Goal: Information Seeking & Learning: Learn about a topic

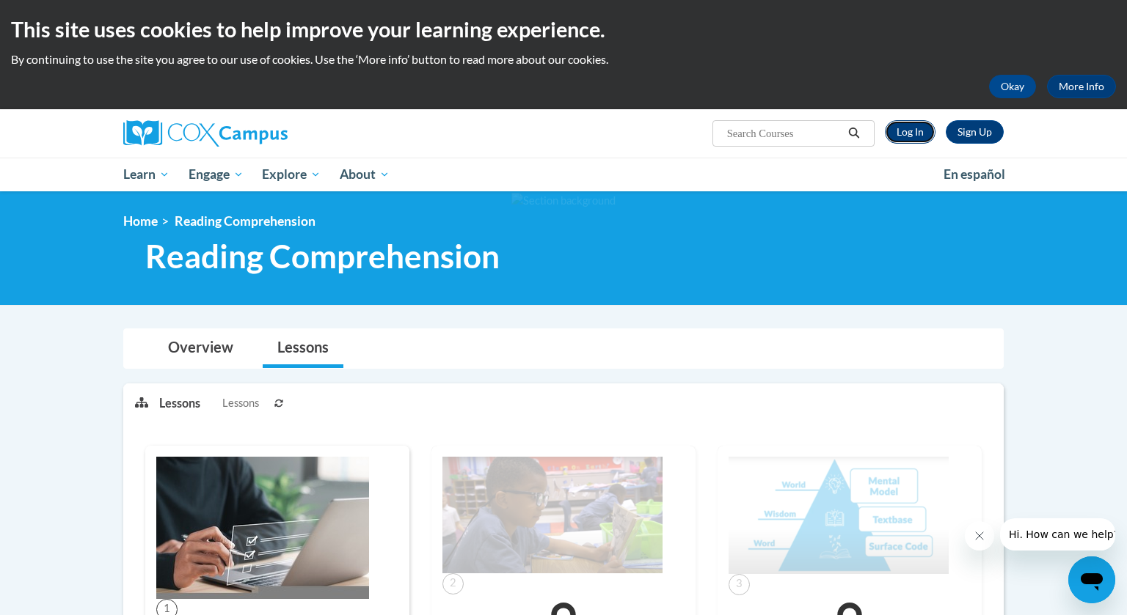
click at [912, 131] on link "Log In" at bounding box center [910, 131] width 51 height 23
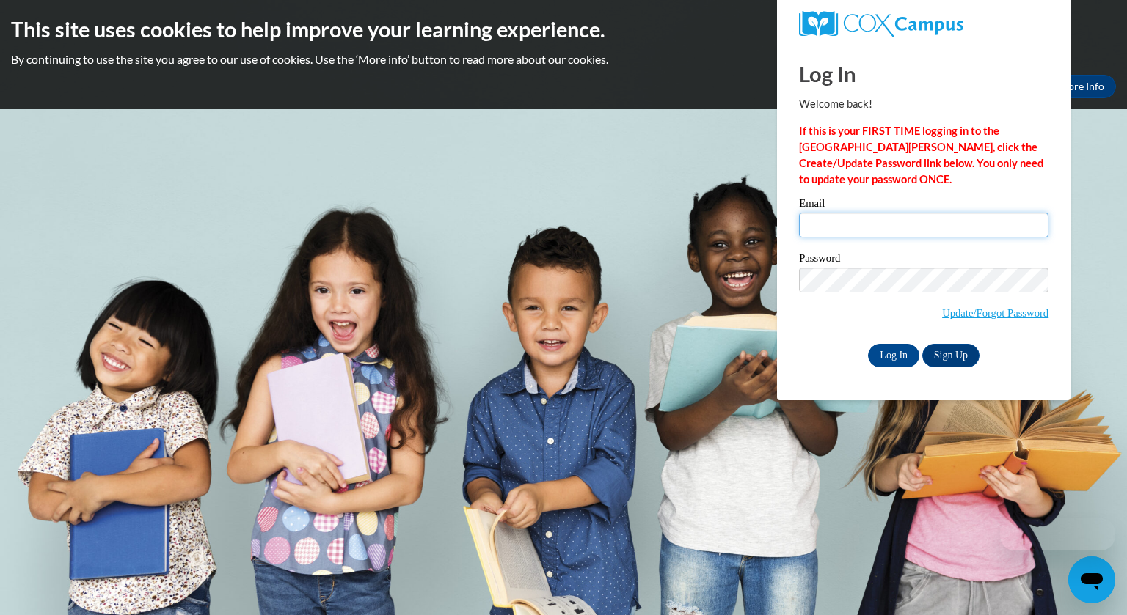
click at [881, 225] on input "Email" at bounding box center [923, 225] width 249 height 25
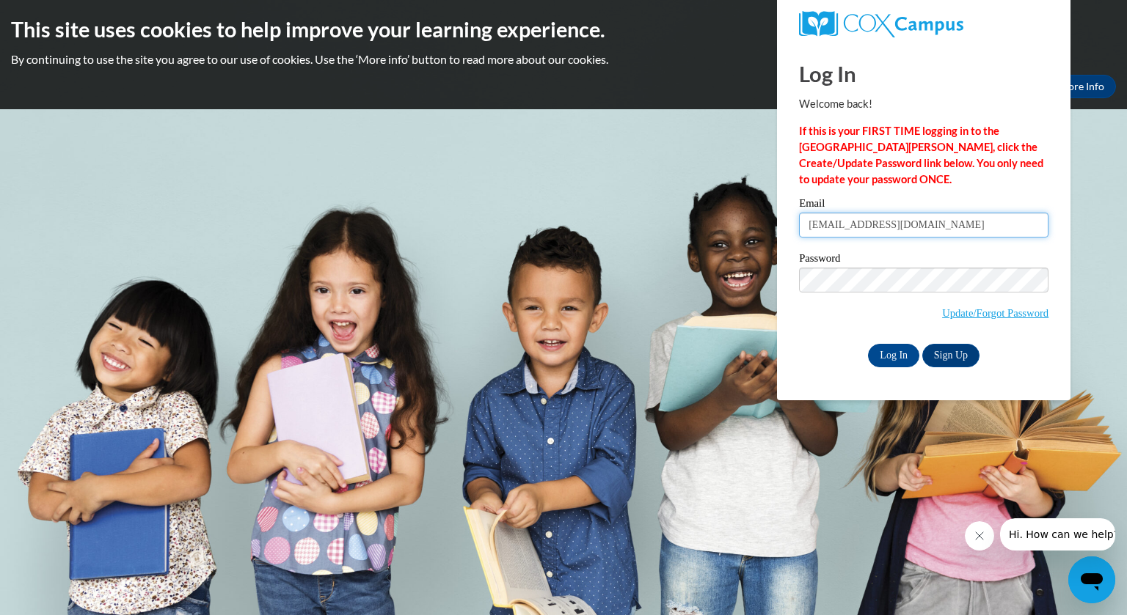
type input "[EMAIL_ADDRESS][DOMAIN_NAME]"
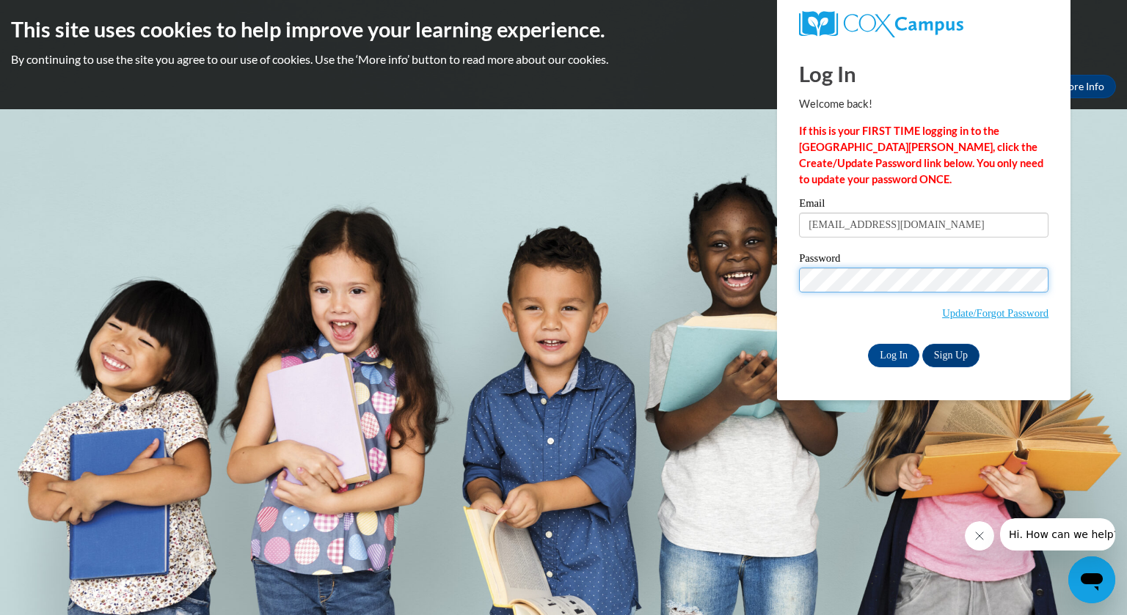
click at [868, 344] on input "Log In" at bounding box center [893, 355] width 51 height 23
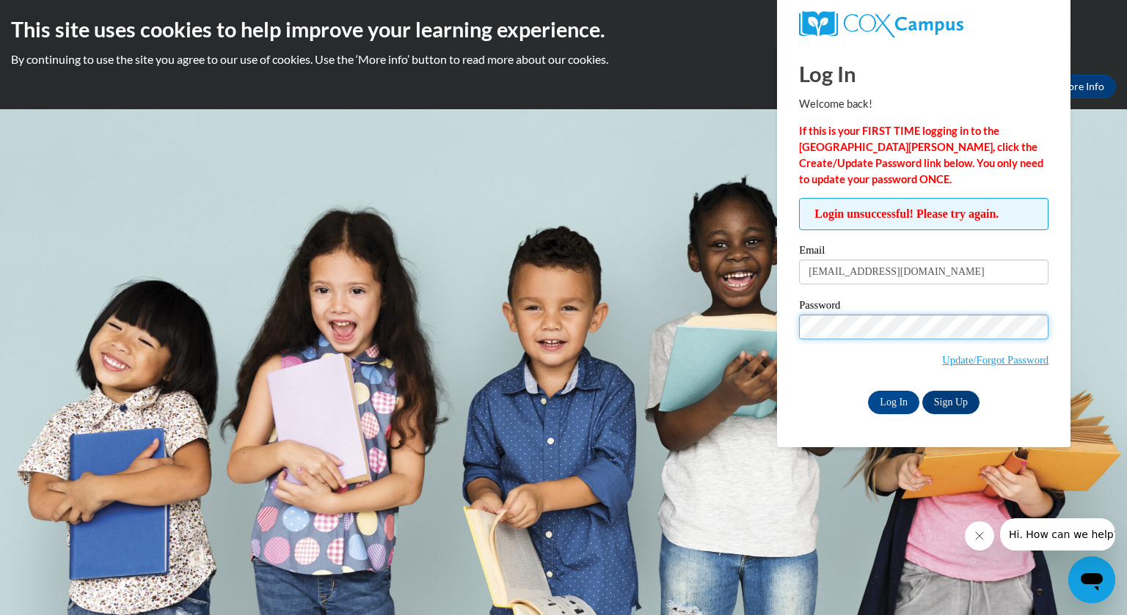
click at [868, 391] on input "Log In" at bounding box center [893, 402] width 51 height 23
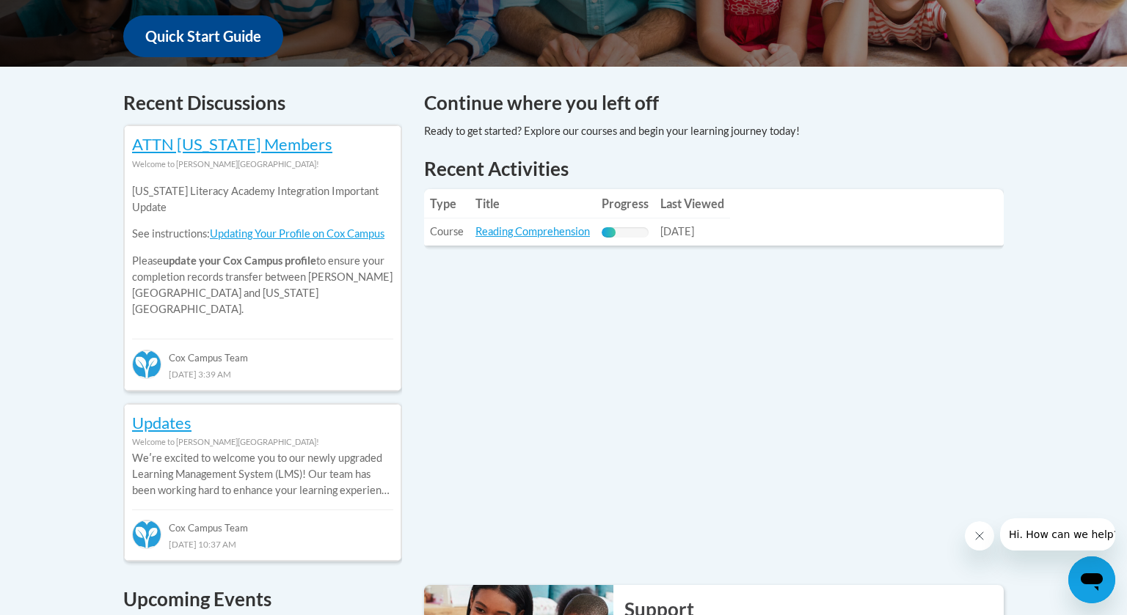
scroll to position [575, 0]
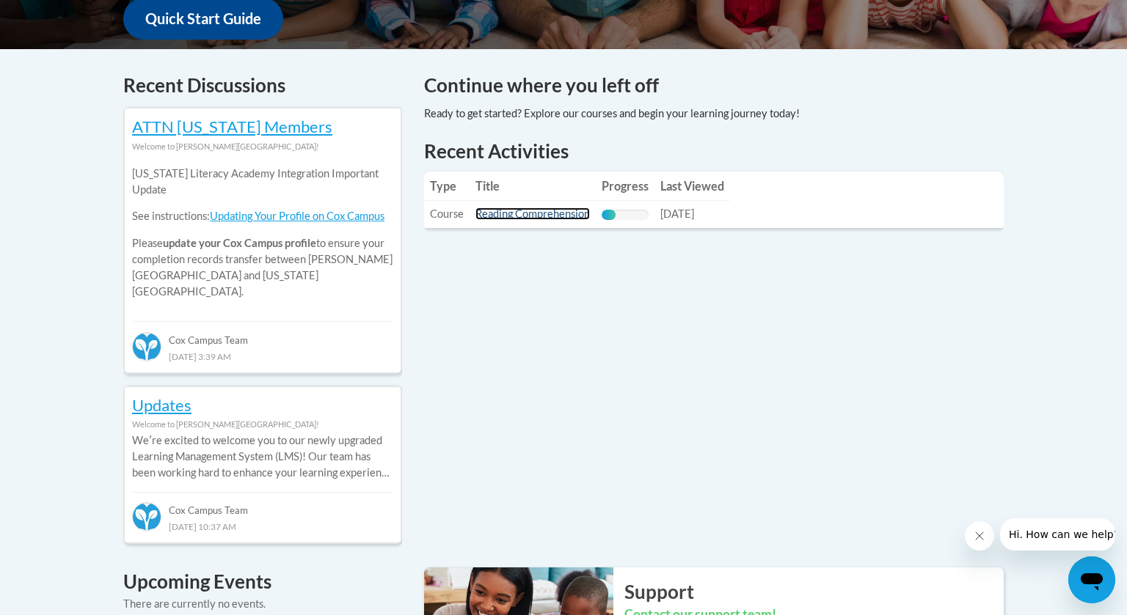
click at [549, 218] on link "Reading Comprehension" at bounding box center [532, 214] width 114 height 12
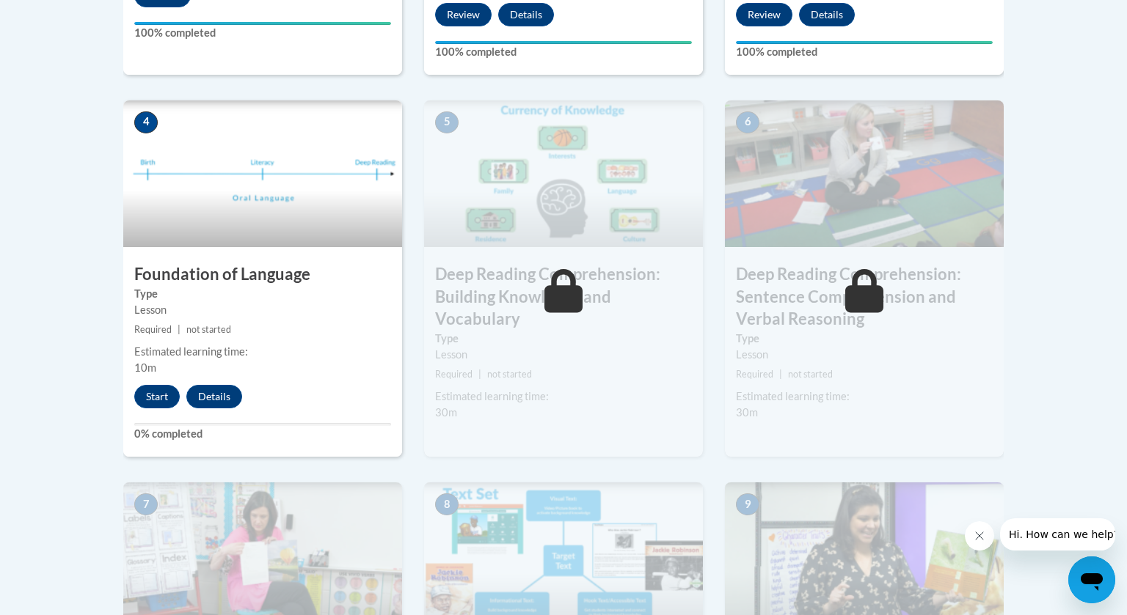
scroll to position [777, 0]
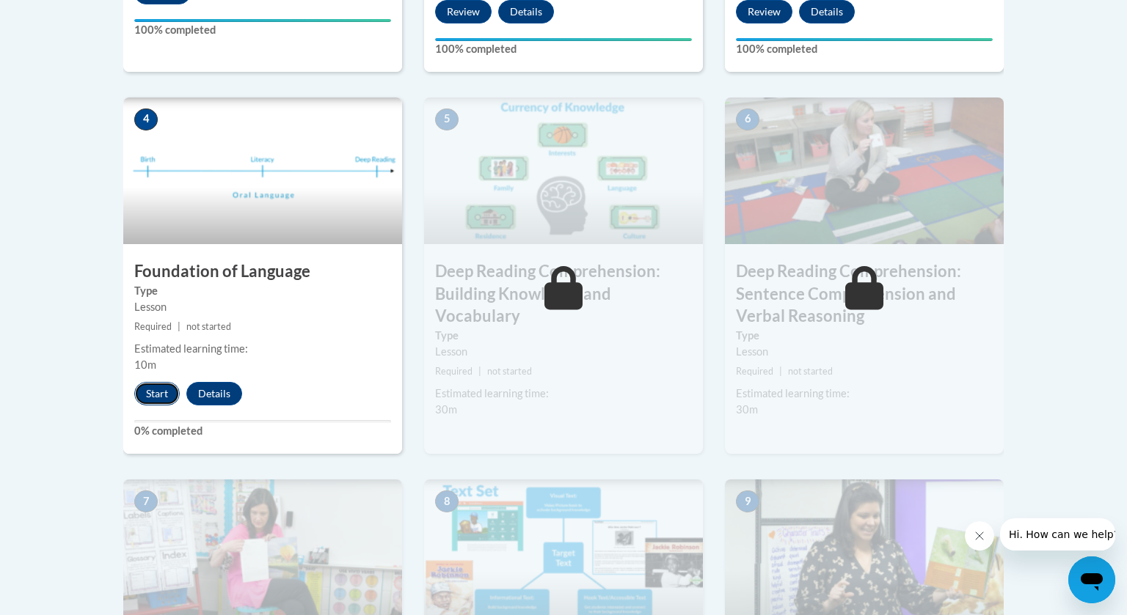
click at [157, 391] on button "Start" at bounding box center [156, 393] width 45 height 23
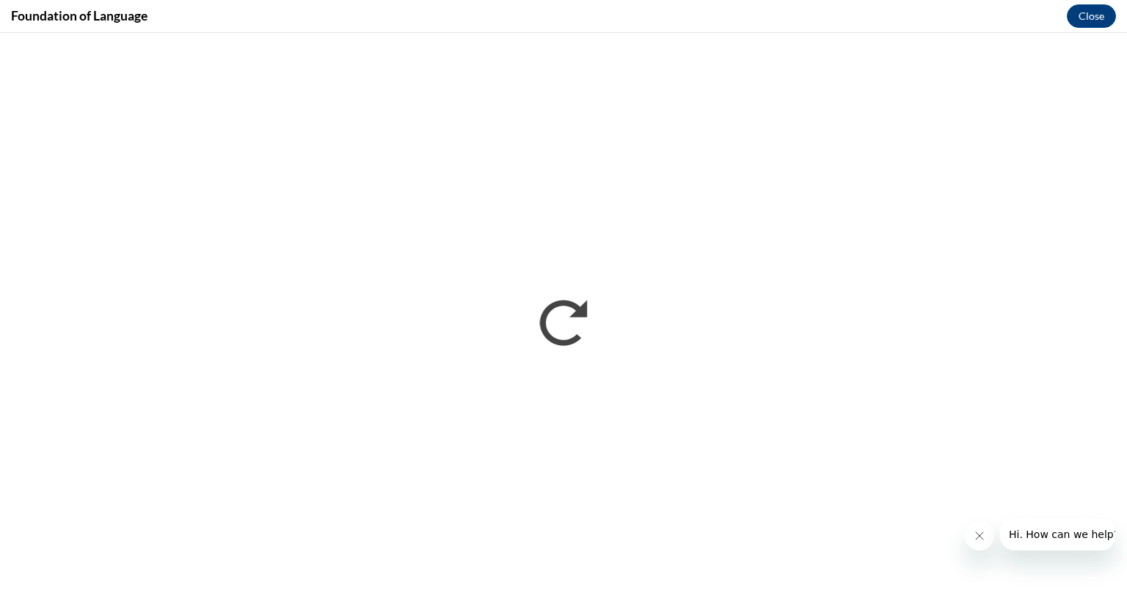
scroll to position [0, 0]
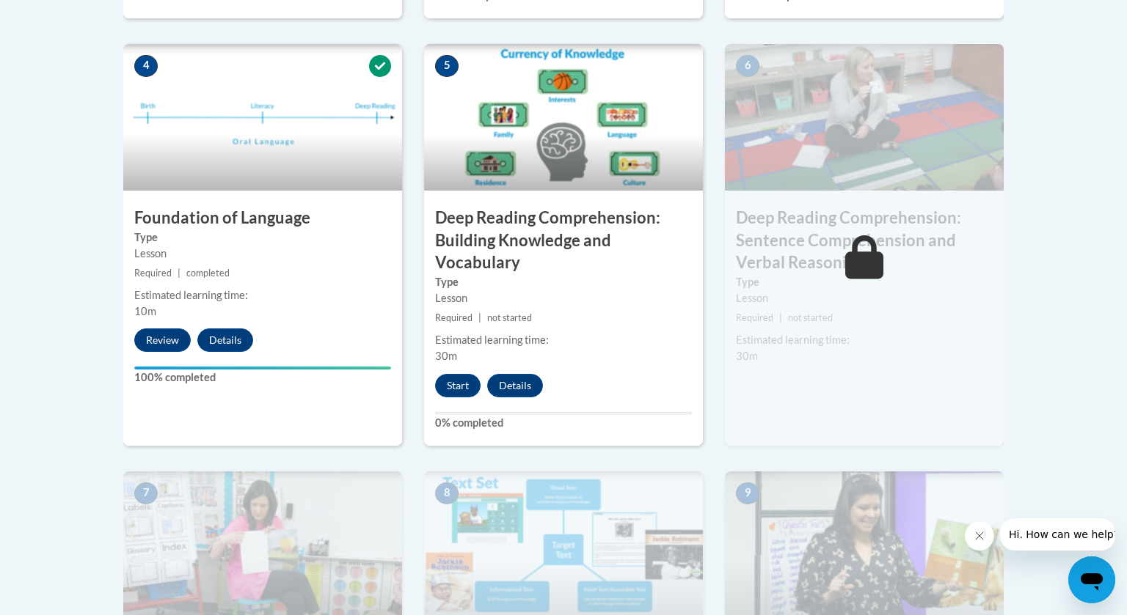
scroll to position [836, 0]
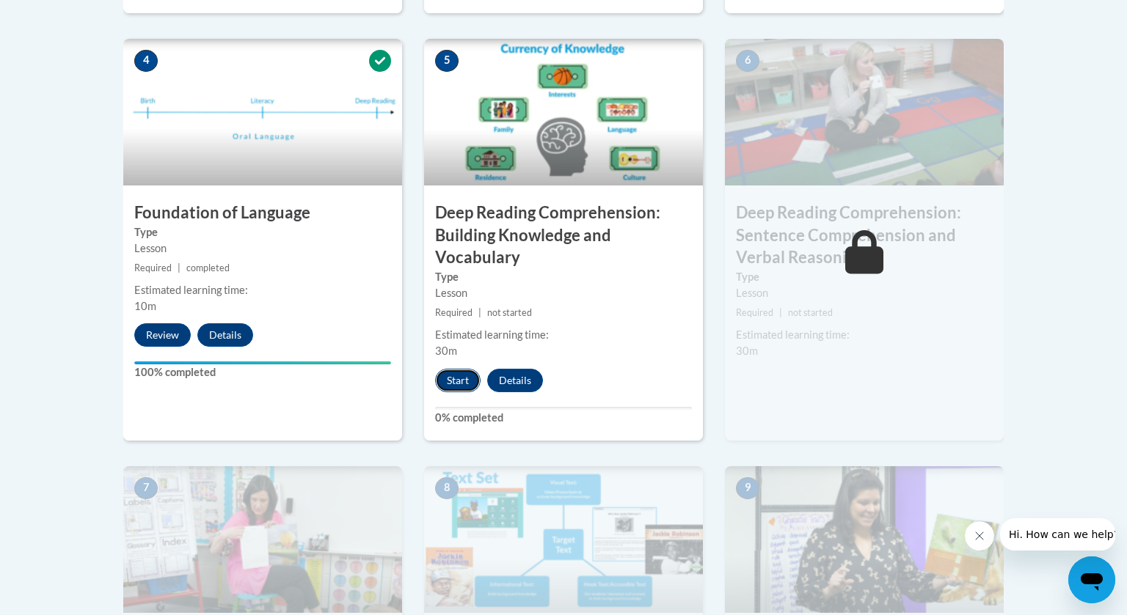
click at [459, 379] on button "Start" at bounding box center [457, 380] width 45 height 23
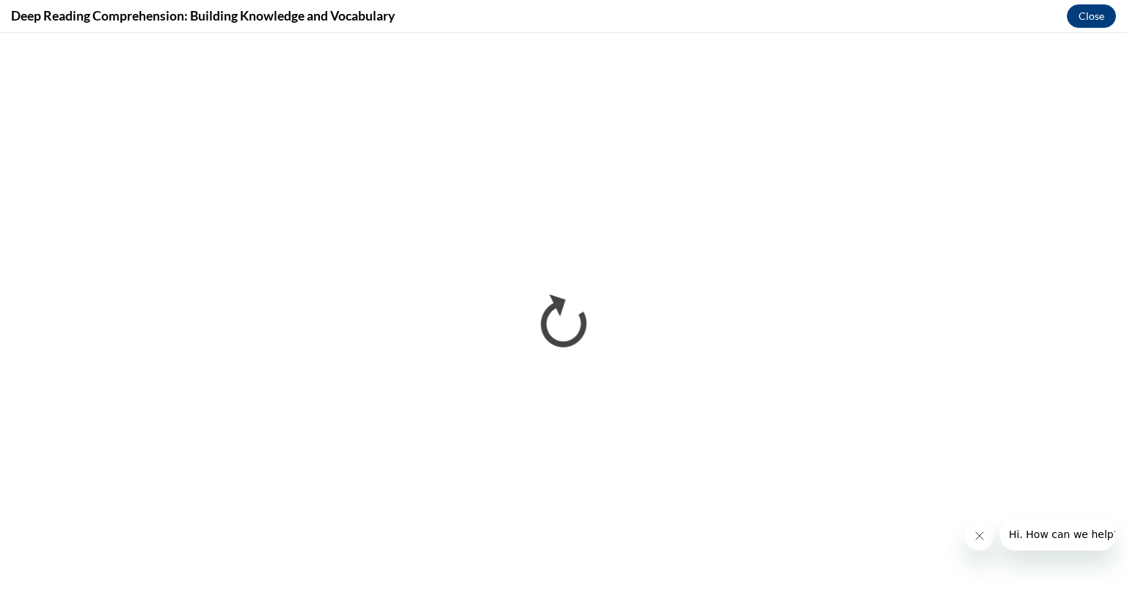
scroll to position [0, 0]
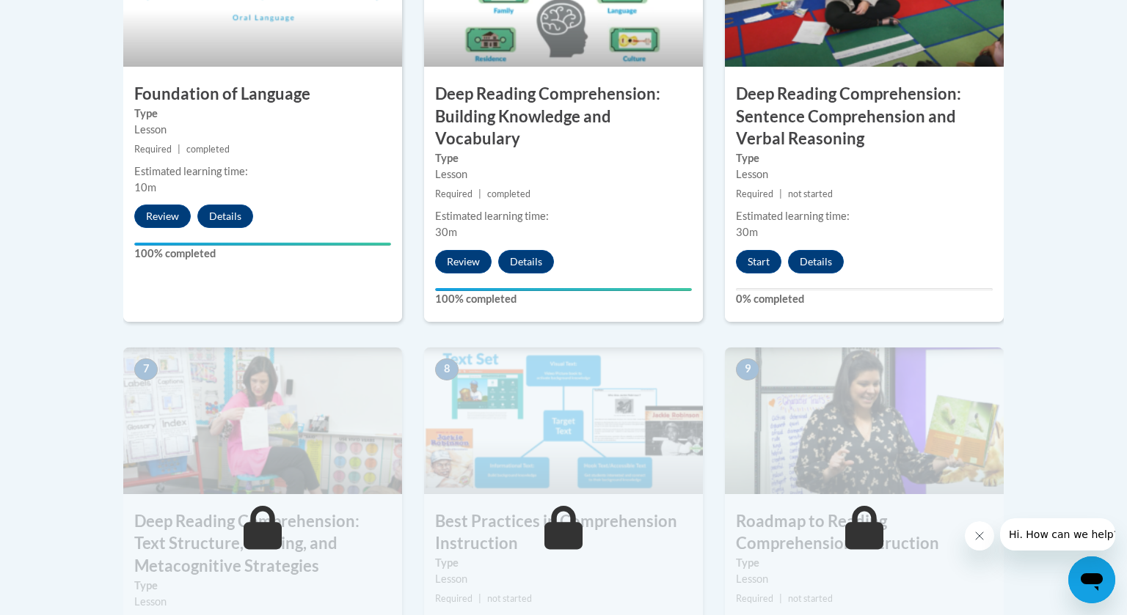
scroll to position [951, 0]
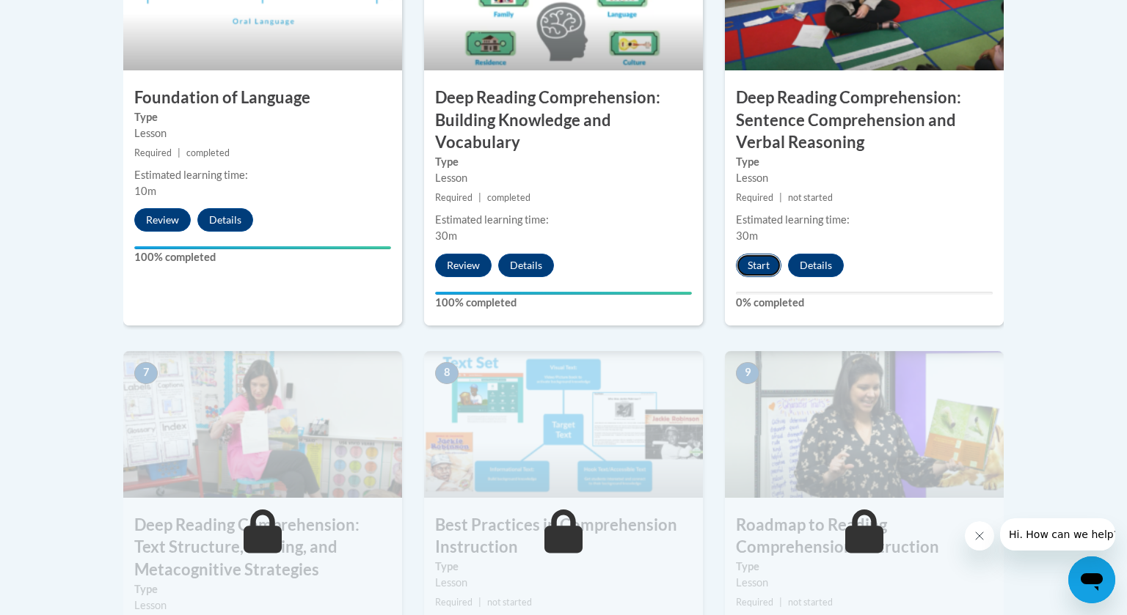
click at [761, 258] on button "Start" at bounding box center [758, 265] width 45 height 23
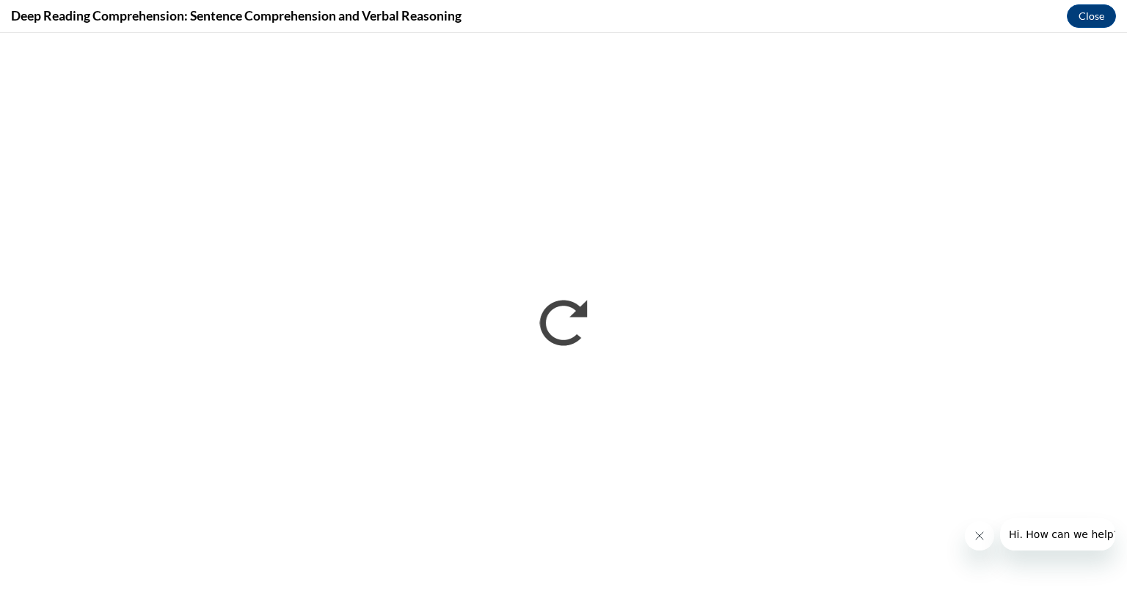
scroll to position [0, 0]
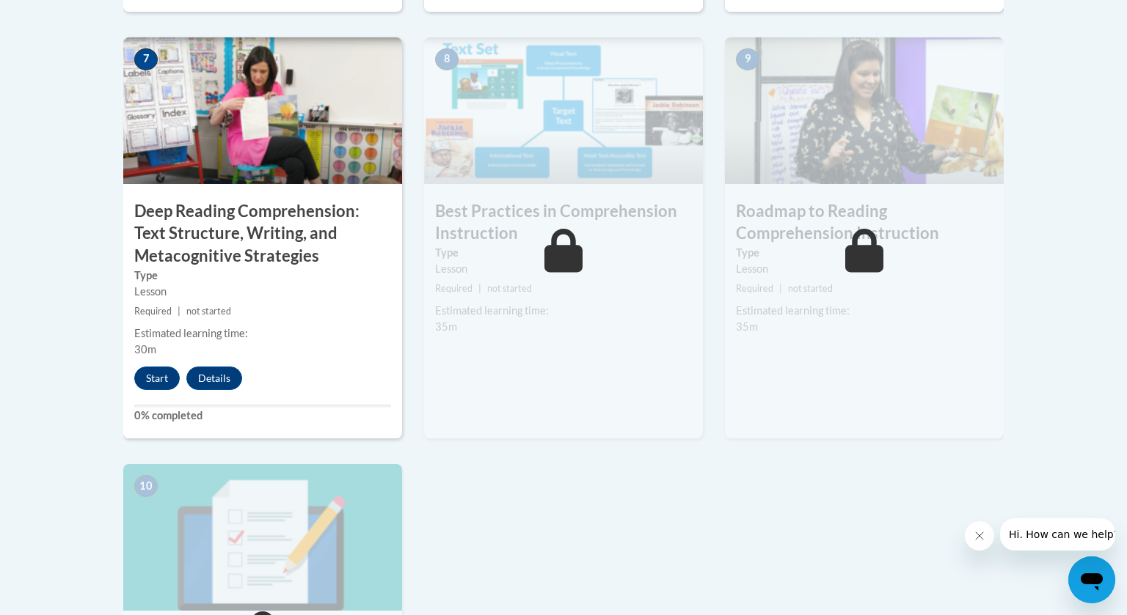
scroll to position [1259, 0]
